Goal: Information Seeking & Learning: Learn about a topic

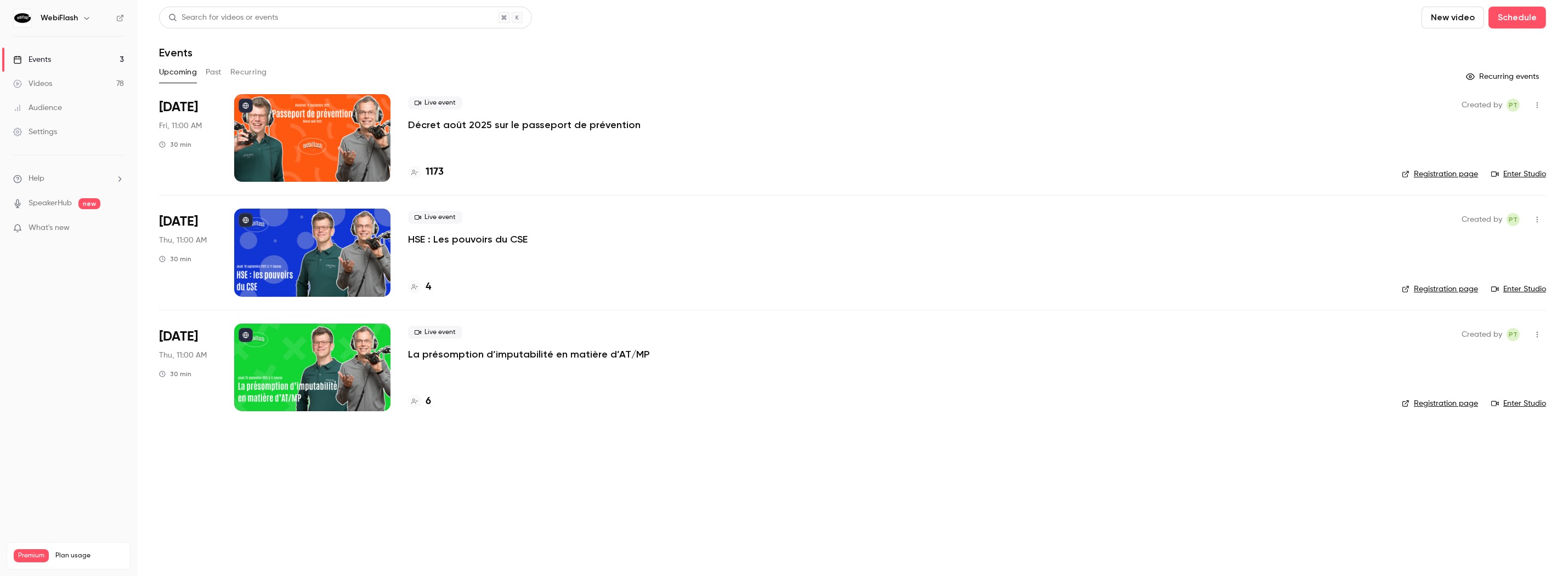
click at [217, 71] on button "Past" at bounding box center [214, 72] width 16 height 18
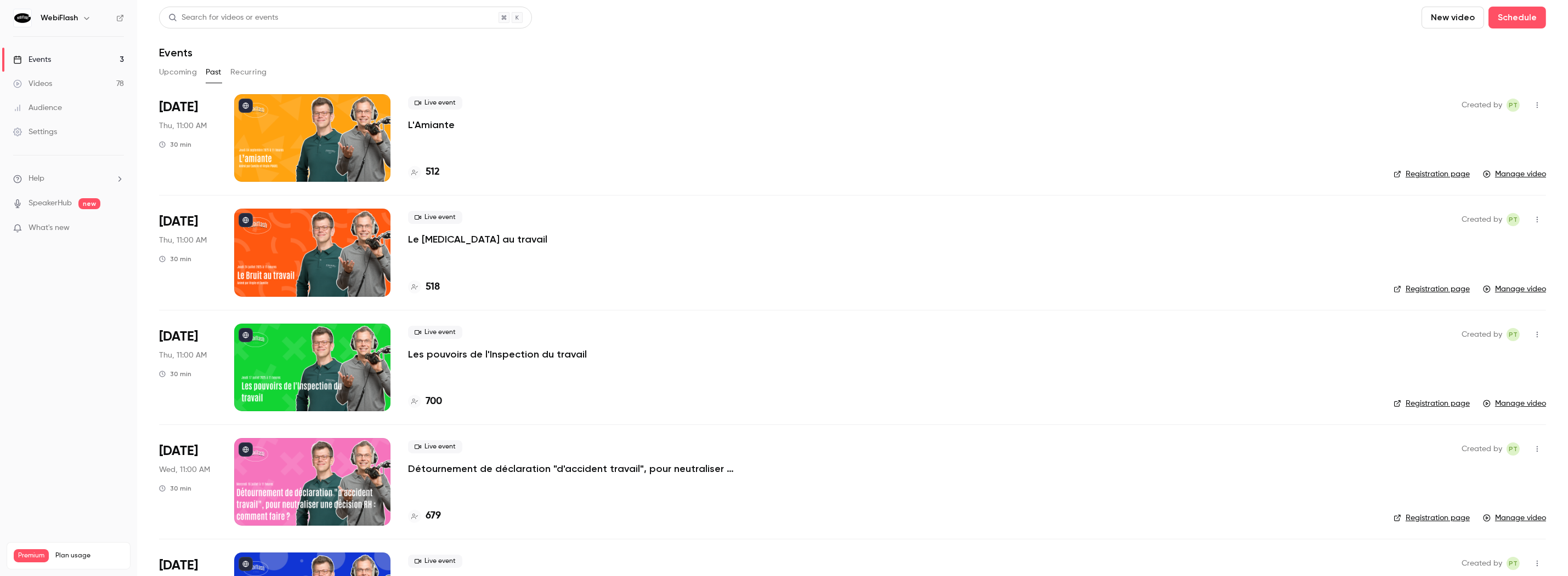
click at [439, 122] on p "L'Amiante" at bounding box center [431, 124] width 47 height 13
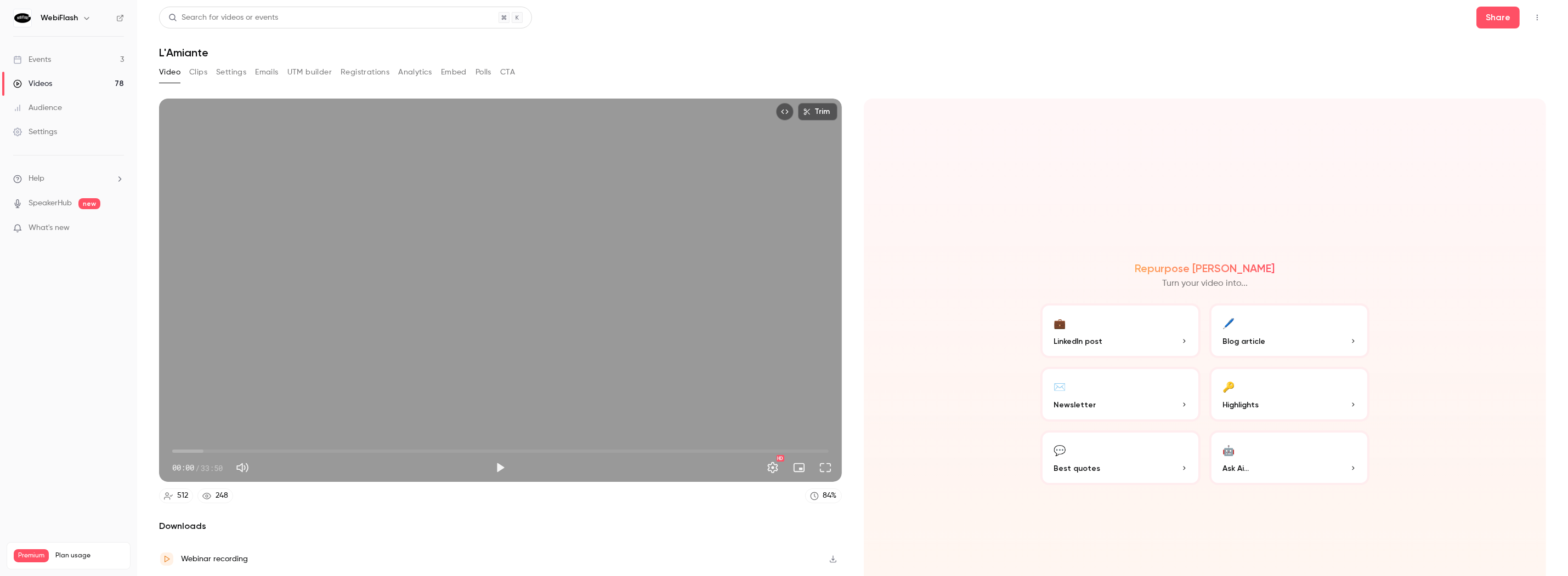
click at [417, 71] on button "Analytics" at bounding box center [415, 72] width 34 height 18
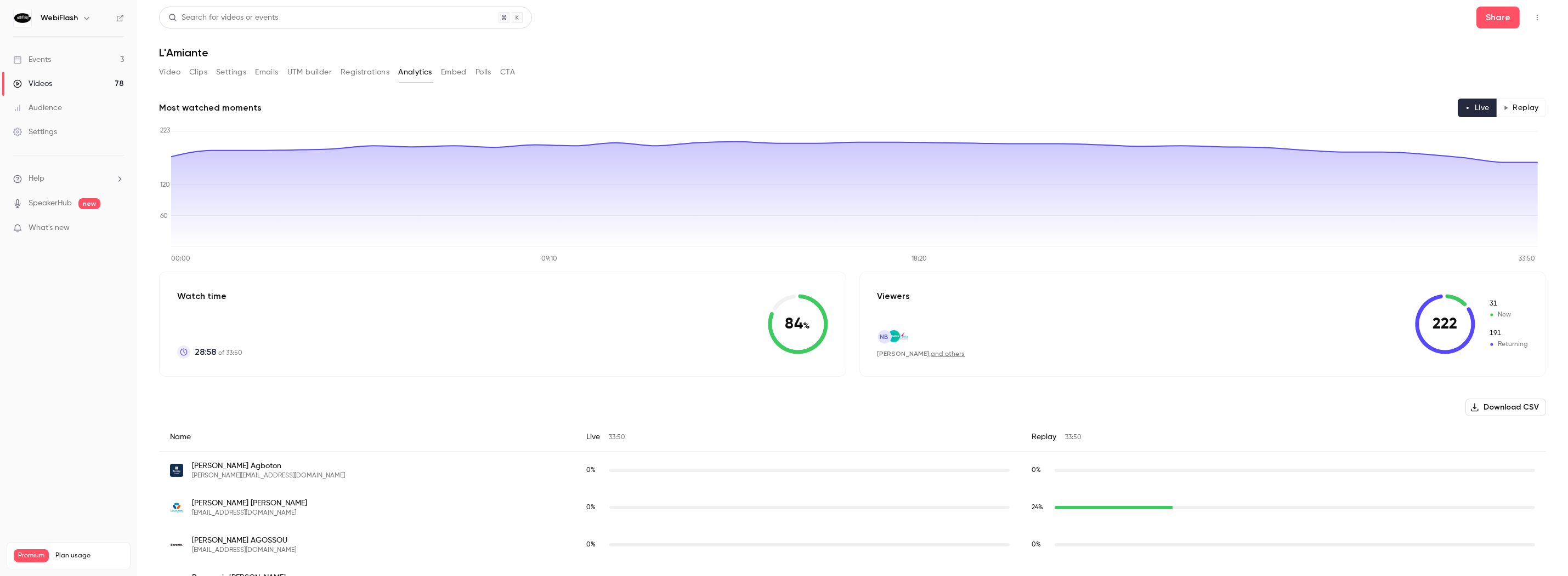
click at [1517, 102] on button "Replay" at bounding box center [1520, 108] width 50 height 18
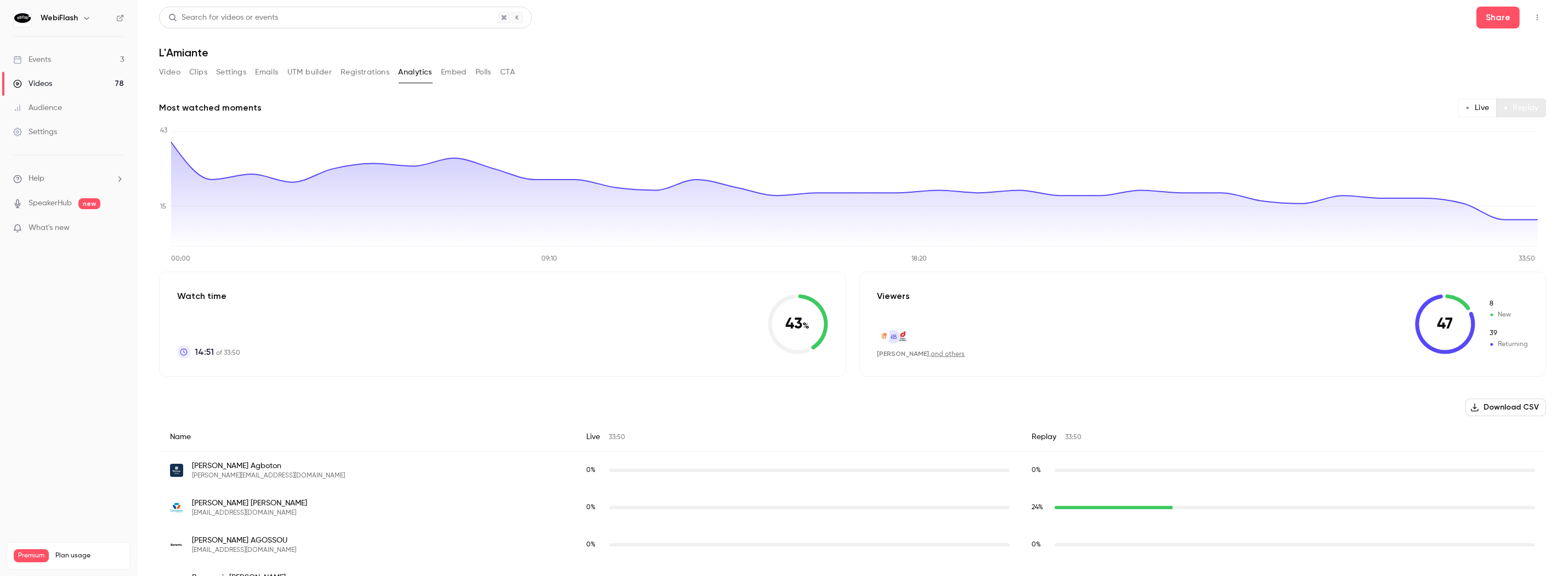
click at [1522, 110] on button "Replay" at bounding box center [1520, 108] width 50 height 18
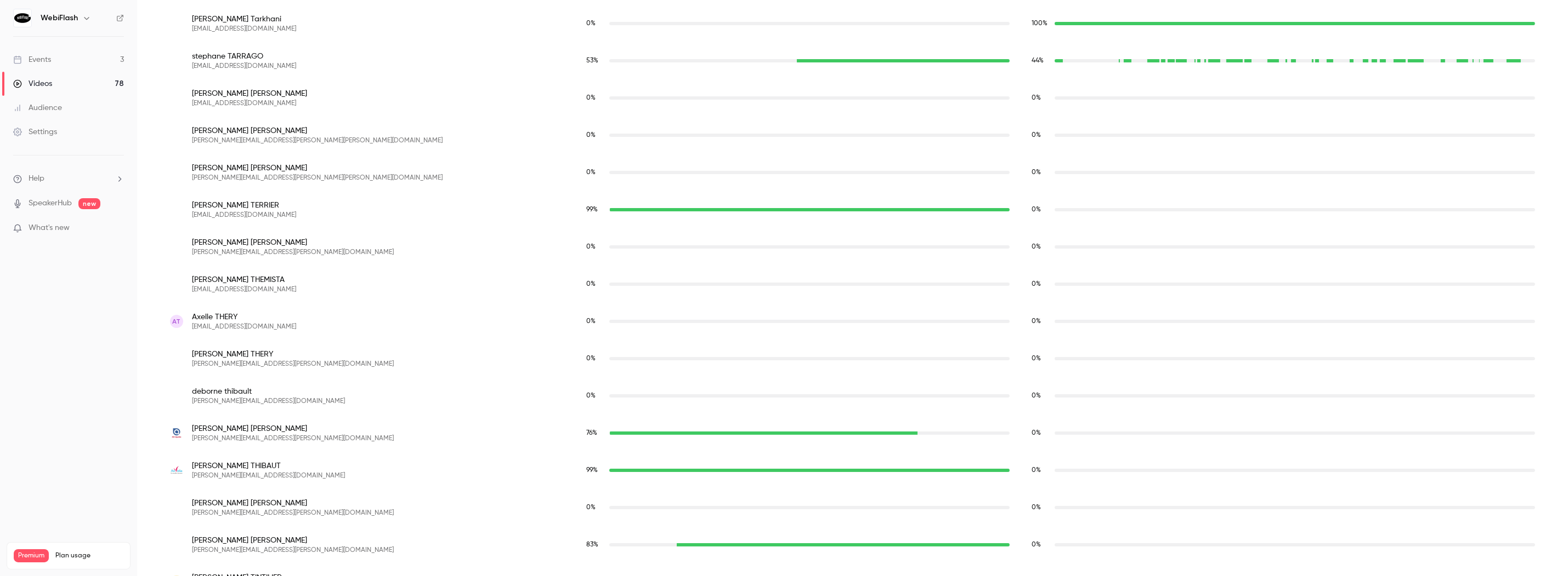
scroll to position [17576, 0]
